Goal: Navigation & Orientation: Find specific page/section

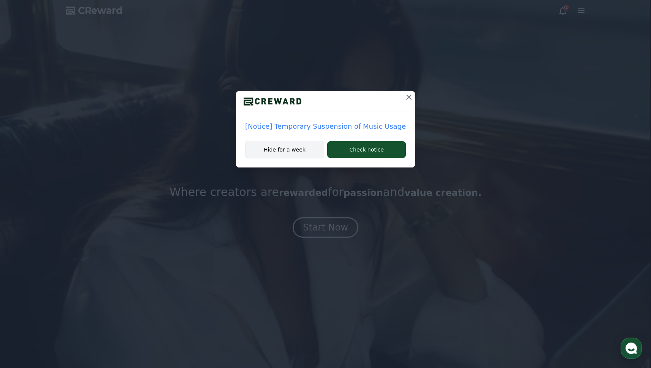
click at [297, 149] on button "Hide for a week" at bounding box center [284, 149] width 79 height 17
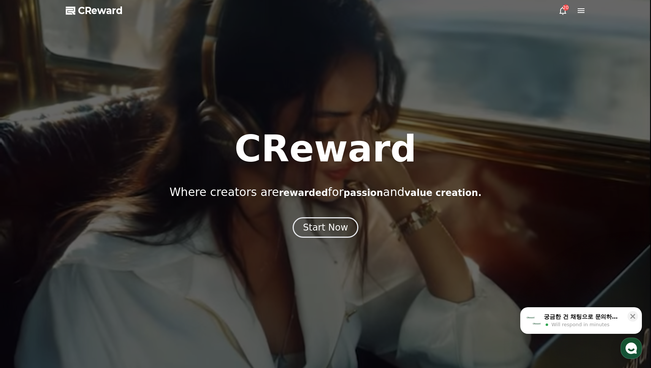
click at [322, 215] on div "CReward Where creators are rewarded for passion and value creation. Start Now" at bounding box center [325, 184] width 651 height 107
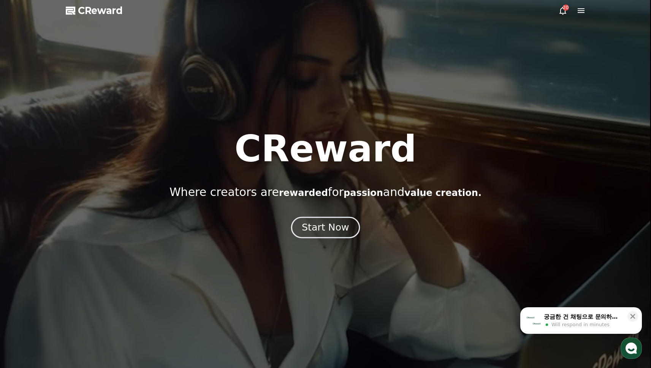
click at [327, 229] on div "Start Now" at bounding box center [325, 227] width 47 height 13
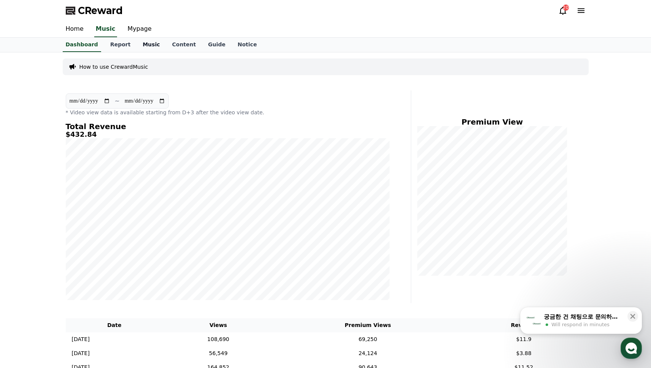
click at [139, 46] on link "Music" at bounding box center [151, 45] width 29 height 14
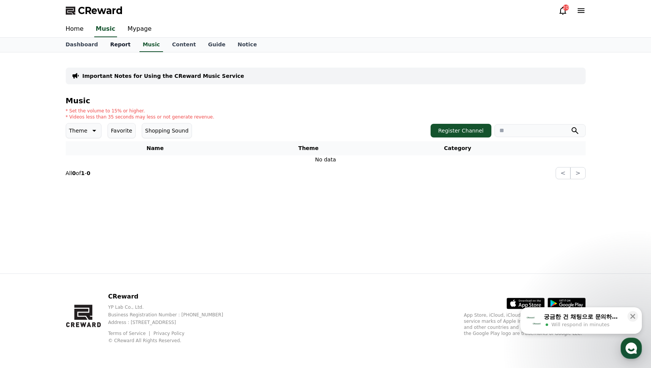
click at [125, 46] on link "Report" at bounding box center [120, 45] width 33 height 14
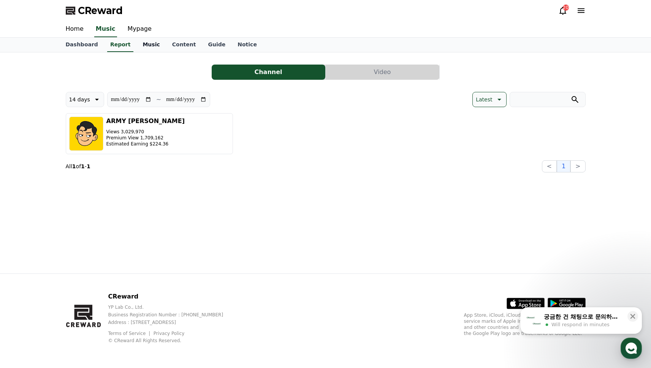
click at [147, 45] on link "Music" at bounding box center [151, 45] width 29 height 14
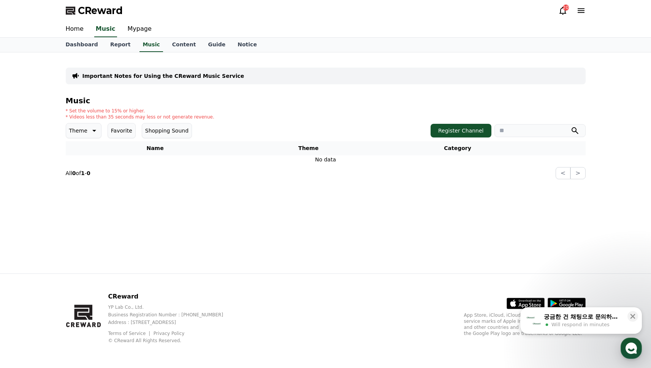
click at [96, 130] on icon at bounding box center [93, 130] width 9 height 9
click at [83, 169] on button "Fantasy" at bounding box center [80, 170] width 27 height 17
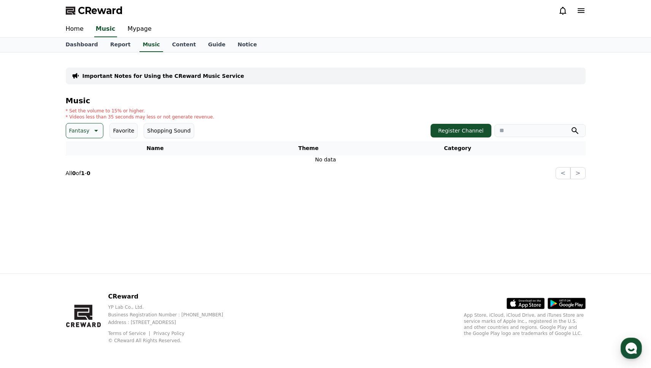
click at [94, 134] on icon at bounding box center [95, 130] width 9 height 9
click at [86, 152] on div "All Fantasy Curiosity Dark Bright Popping Exciting Twist Majestic Dramatic Joyf…" at bounding box center [85, 339] width 36 height 392
click at [87, 151] on div "All Fantasy Curiosity Dark Bright Popping Exciting Twist Majestic Dramatic Joyf…" at bounding box center [85, 339] width 36 height 392
click at [84, 47] on link "Dashboard" at bounding box center [82, 45] width 44 height 14
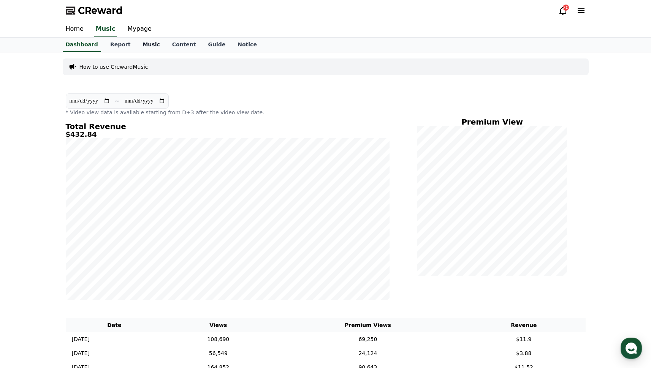
click at [140, 46] on link "Music" at bounding box center [151, 45] width 29 height 14
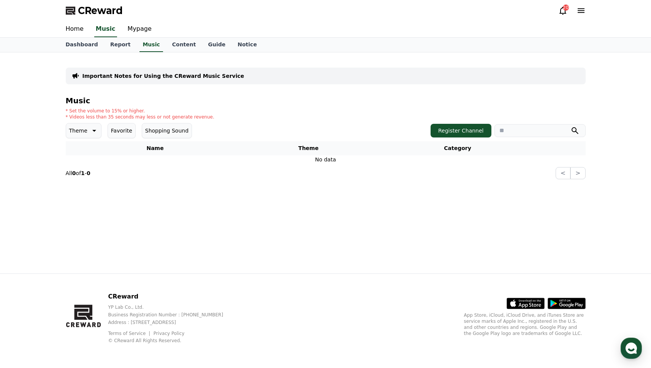
click at [150, 78] on p "Important Notes for Using the CReward Music Service" at bounding box center [164, 76] width 162 height 8
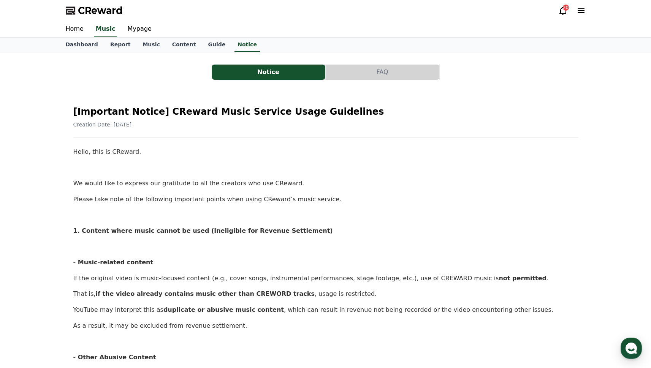
click at [284, 71] on button "Notice" at bounding box center [269, 72] width 114 height 15
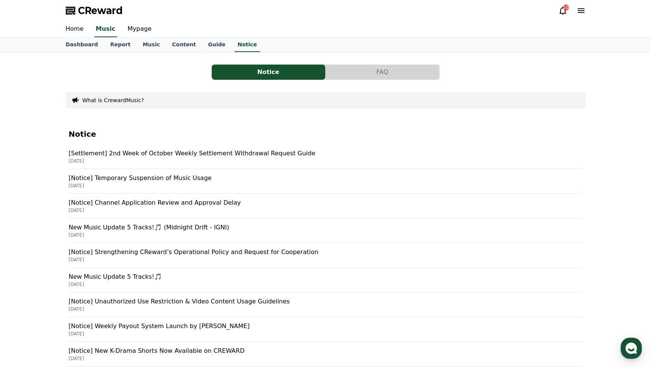
click at [166, 154] on p "[Settlement] 2nd Week of October Weekly Settlement Withdrawal Request Guide" at bounding box center [326, 153] width 514 height 9
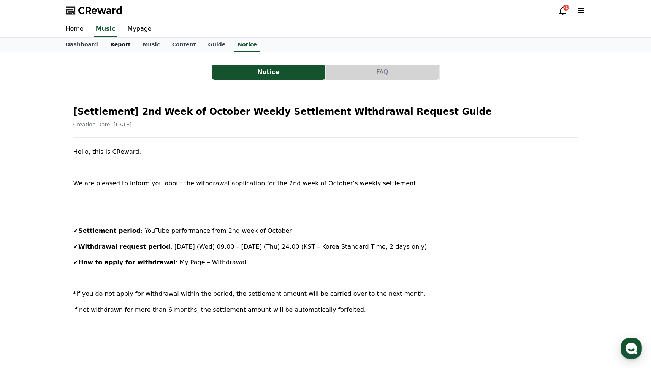
click at [121, 46] on link "Report" at bounding box center [120, 45] width 33 height 14
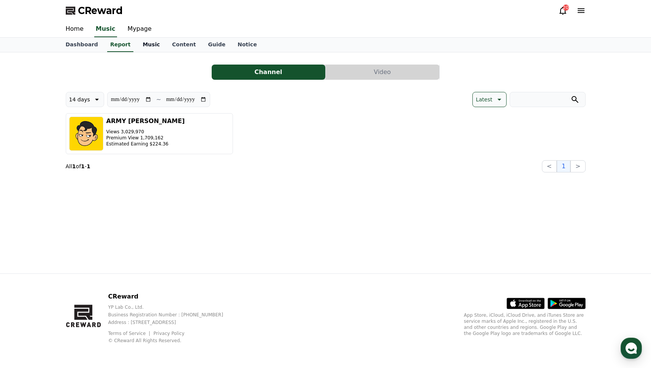
click at [149, 46] on link "Music" at bounding box center [151, 45] width 29 height 14
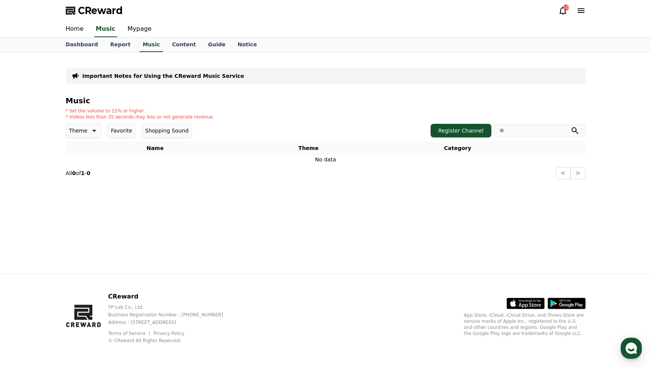
click at [91, 131] on icon at bounding box center [93, 130] width 9 height 9
click at [88, 167] on button "Fantasy" at bounding box center [80, 170] width 27 height 17
click at [91, 122] on div "Music * Set the volume to 15% or higher. * Videos less than 35 seconds may less…" at bounding box center [326, 138] width 520 height 83
click at [91, 127] on icon at bounding box center [95, 130] width 9 height 9
click at [92, 146] on div "All Fantasy Curiosity Dark Bright Popping Exciting Twist Majestic Dramatic Joyf…" at bounding box center [85, 339] width 36 height 392
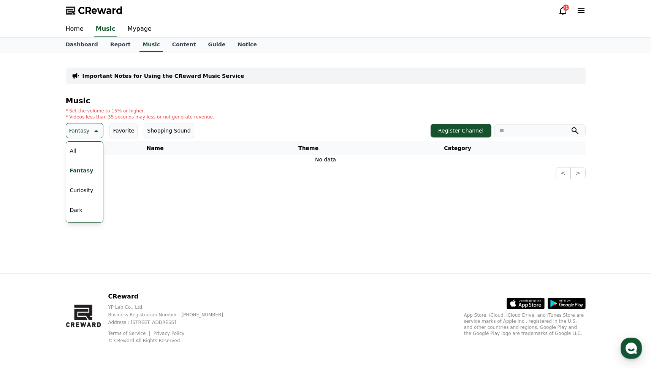
click at [90, 146] on div "All Fantasy Curiosity Dark Bright Popping Exciting Twist Majestic Dramatic Joyf…" at bounding box center [85, 339] width 36 height 392
click at [82, 150] on div "All Fantasy Curiosity Dark Bright Popping Exciting Twist Majestic Dramatic Joyf…" at bounding box center [85, 339] width 36 height 392
click at [79, 30] on link "Home" at bounding box center [75, 29] width 30 height 16
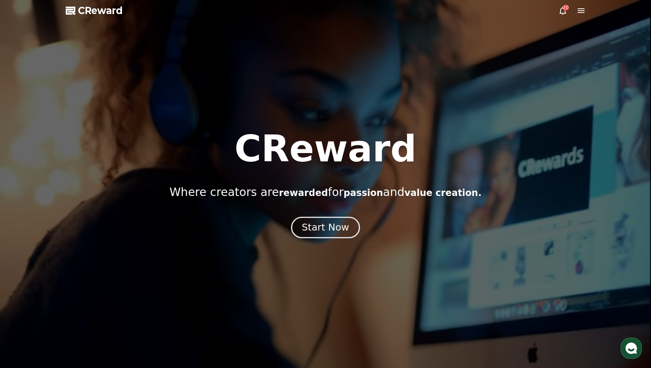
click at [335, 230] on div "Start Now" at bounding box center [325, 227] width 47 height 13
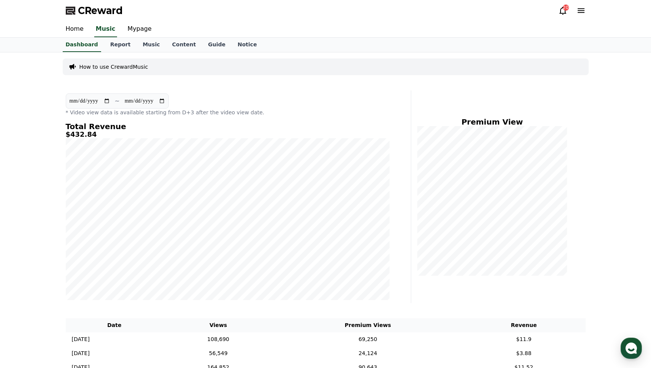
click at [561, 10] on icon at bounding box center [563, 11] width 7 height 8
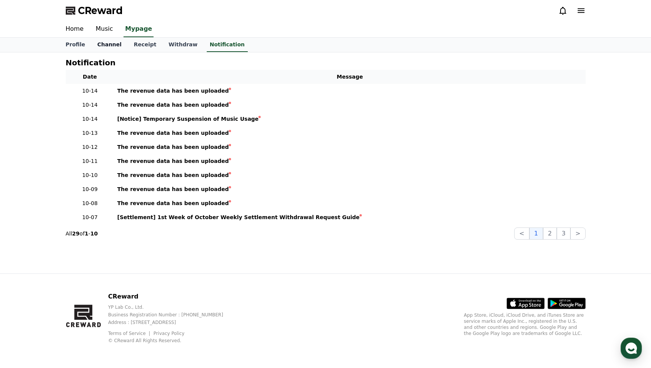
click at [120, 44] on link "Channel" at bounding box center [109, 45] width 37 height 14
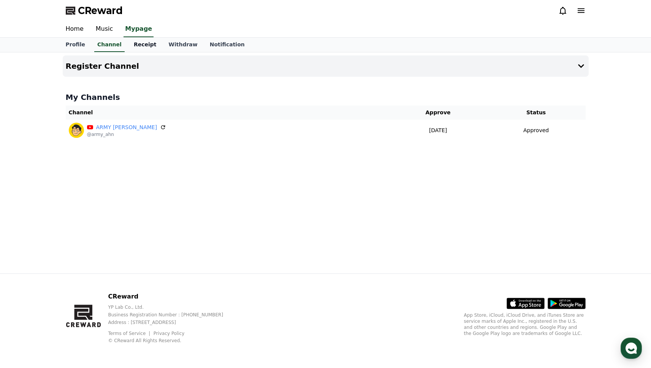
click at [145, 49] on link "Receipt" at bounding box center [145, 45] width 35 height 14
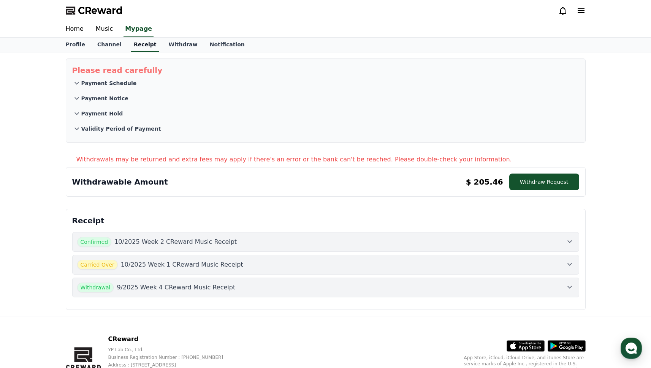
click at [145, 49] on link "Receipt" at bounding box center [145, 45] width 29 height 14
click at [101, 47] on link "Channel" at bounding box center [109, 45] width 37 height 14
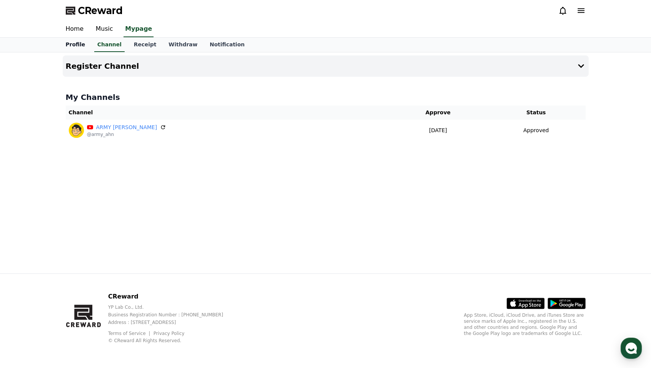
click at [66, 44] on link "Profile" at bounding box center [76, 45] width 32 height 14
select select "**********"
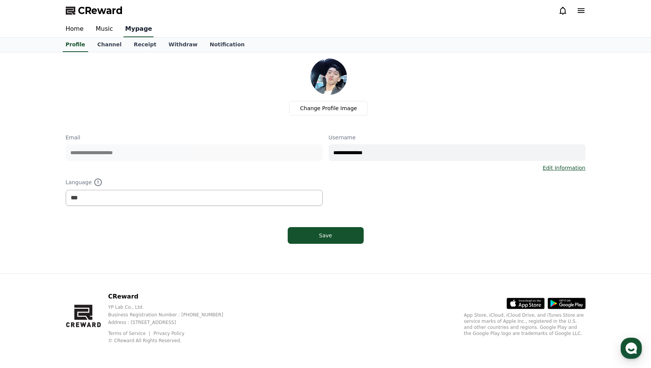
click at [131, 24] on link "Mypage" at bounding box center [139, 29] width 30 height 16
click at [105, 29] on link "Music" at bounding box center [105, 29] width 30 height 16
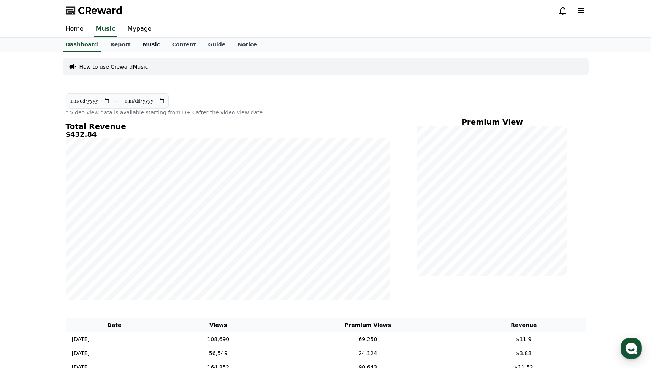
click at [137, 44] on link "Music" at bounding box center [151, 45] width 29 height 14
